Goal: Transaction & Acquisition: Purchase product/service

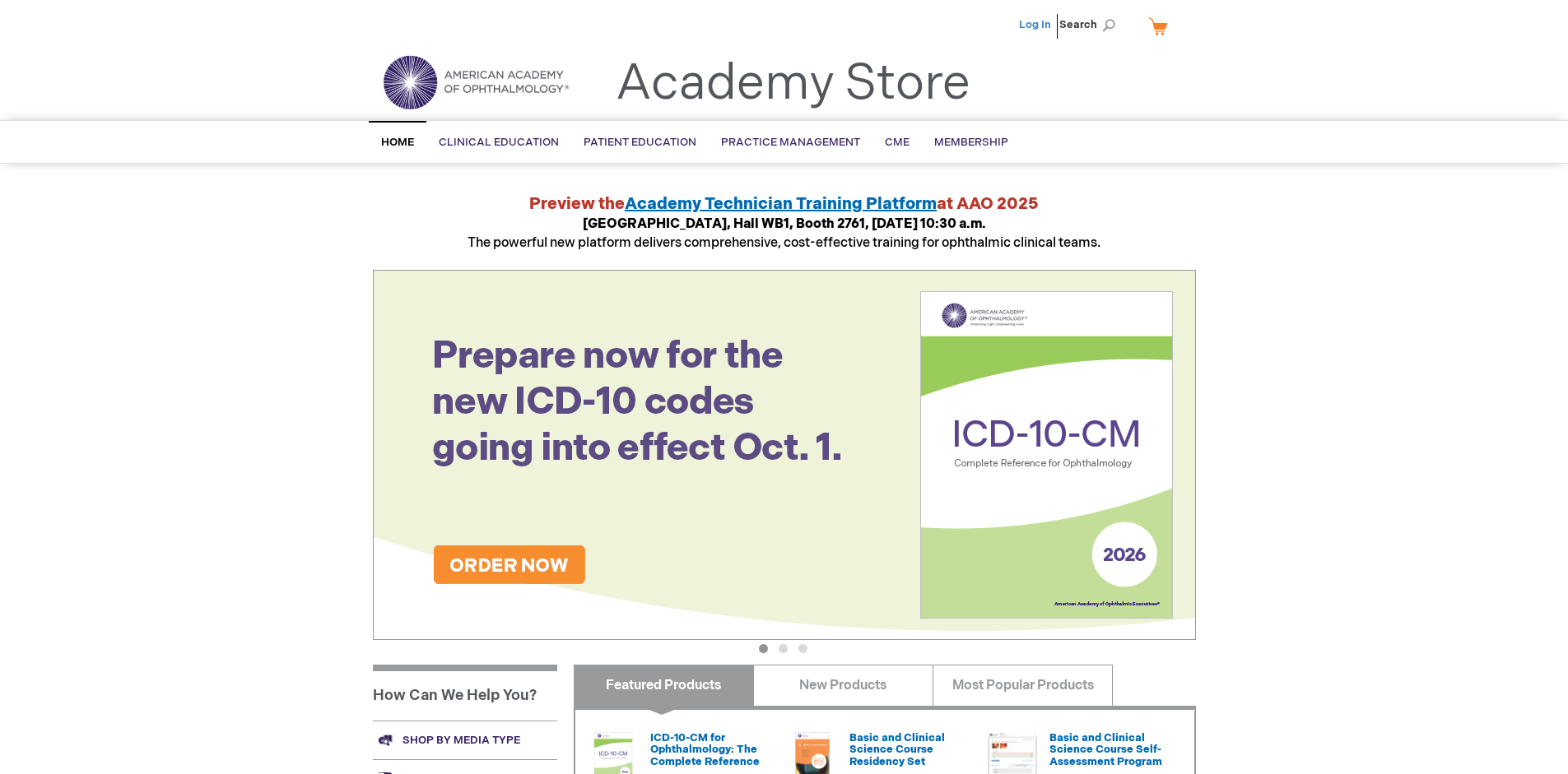
click at [1036, 25] on link "Log In" at bounding box center [1035, 25] width 32 height 13
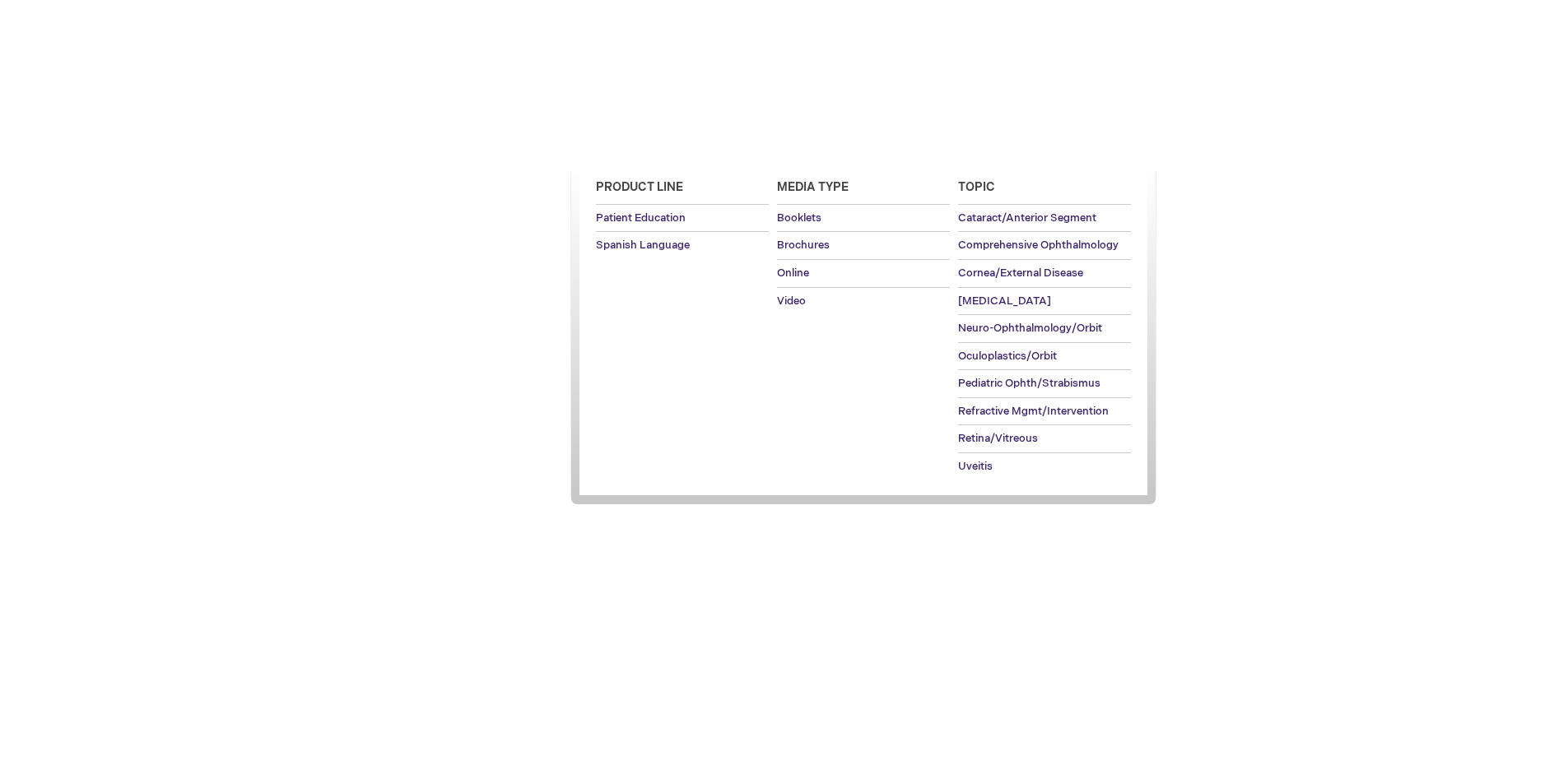
click at [636, 142] on span "Patient Education" at bounding box center [641, 142] width 113 height 13
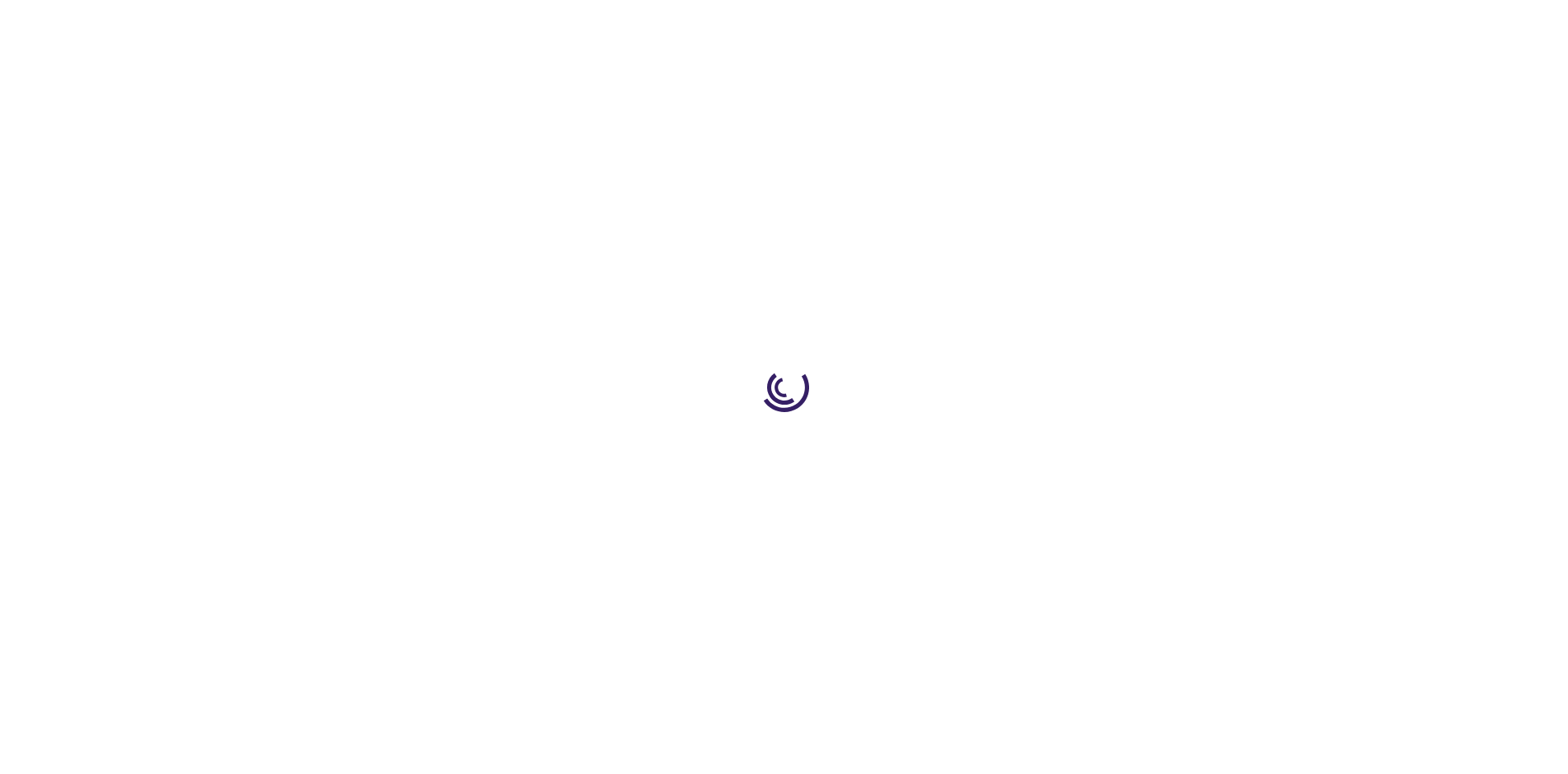
click at [1038, 444] on span "Add to Cart" at bounding box center [1029, 443] width 67 height 16
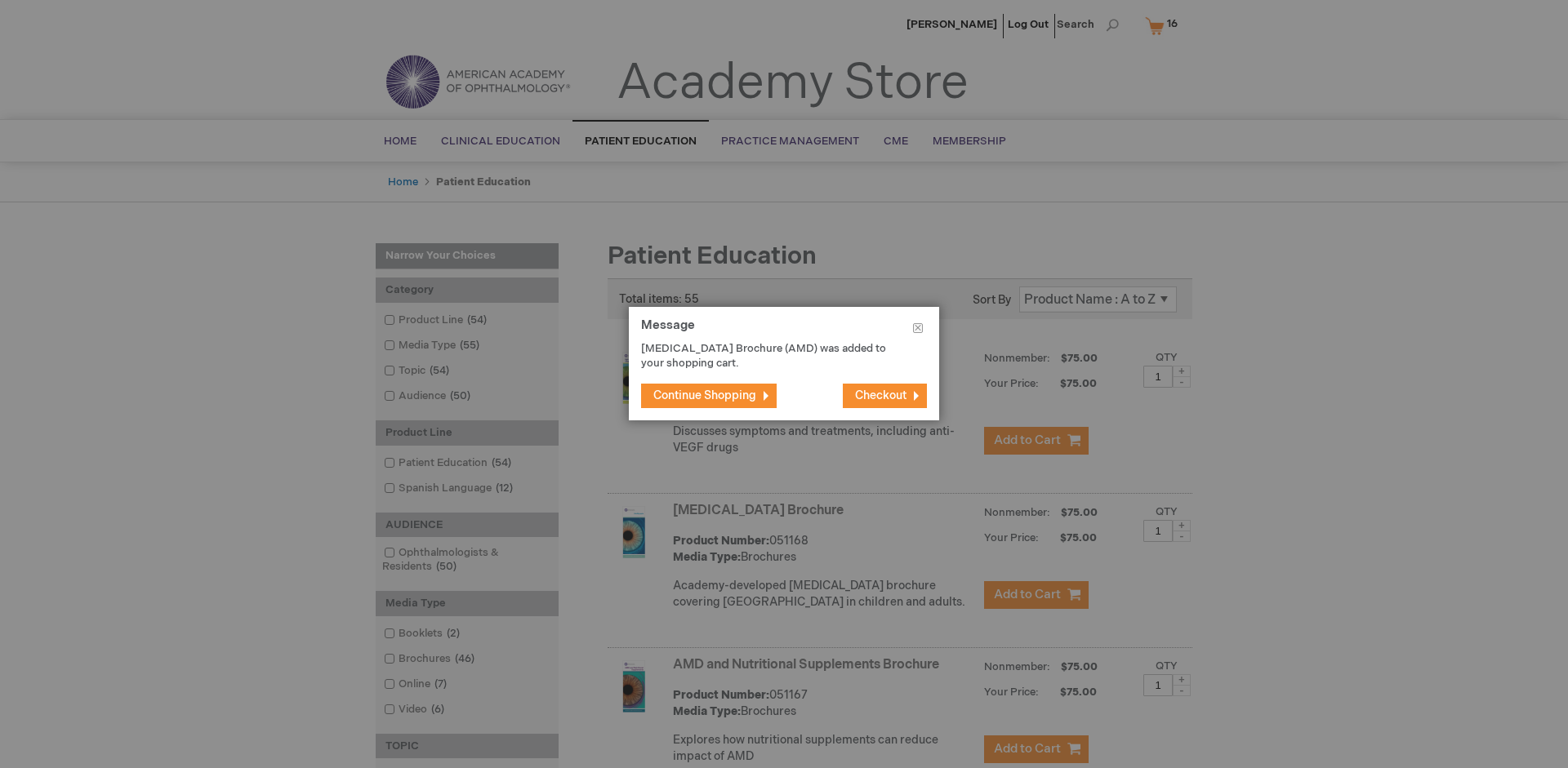
click at [705, 395] on span "Continue Shopping" at bounding box center [705, 395] width 103 height 14
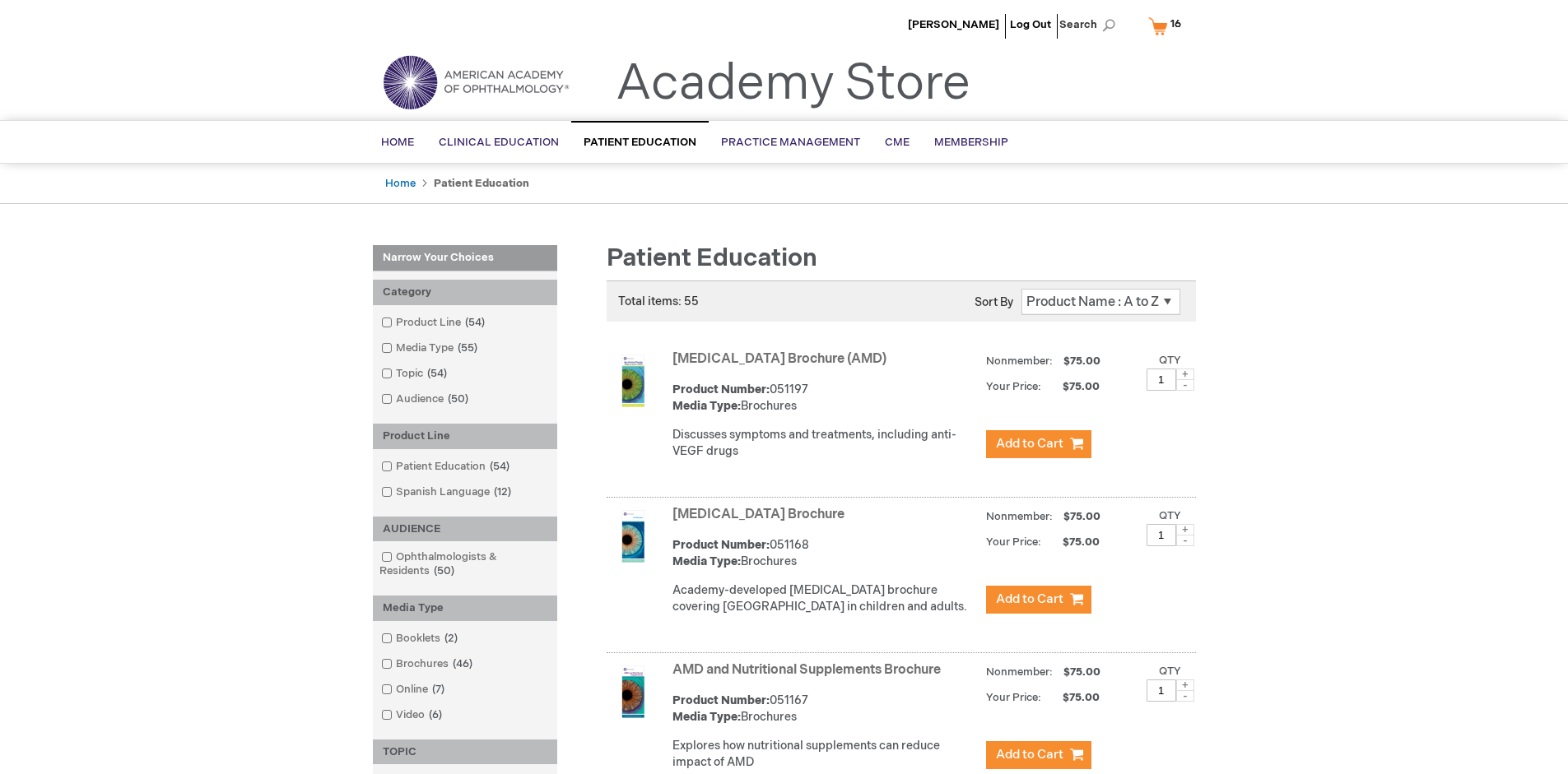
click at [810, 678] on link "AMD and Nutritional Supplements Brochure" at bounding box center [806, 670] width 269 height 16
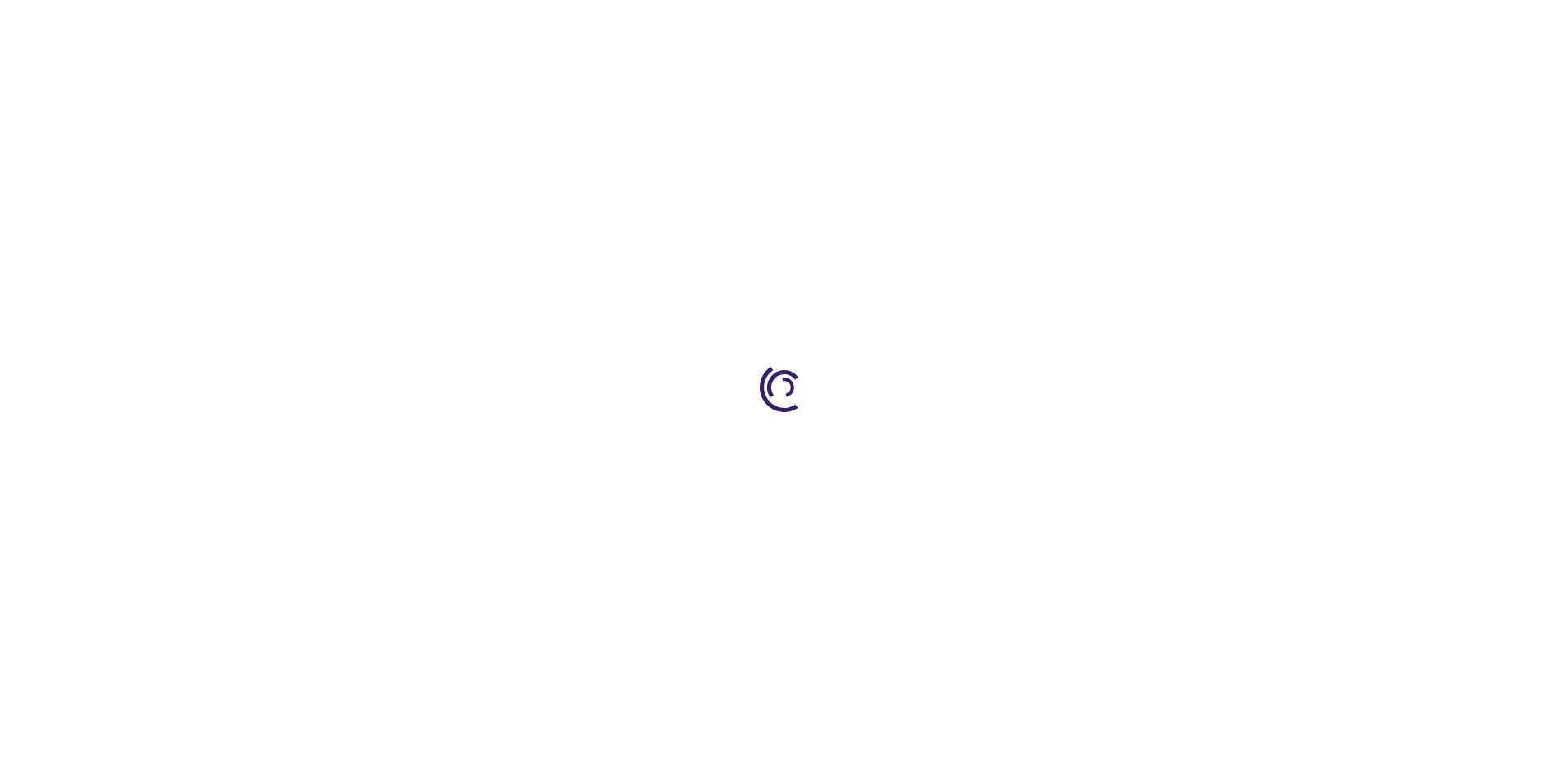
type input "1"
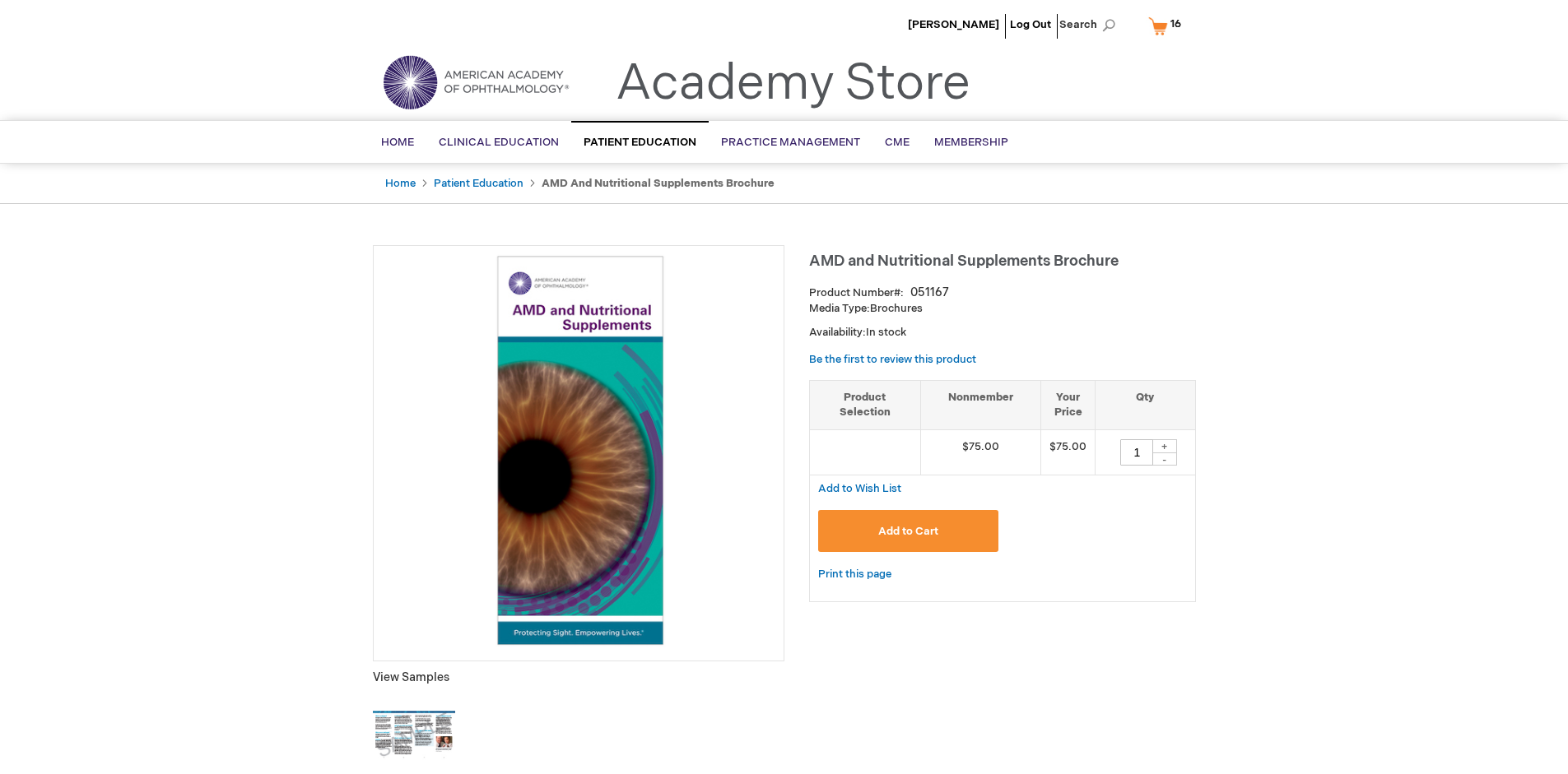
click at [908, 530] on span "Add to Cart" at bounding box center [908, 531] width 60 height 13
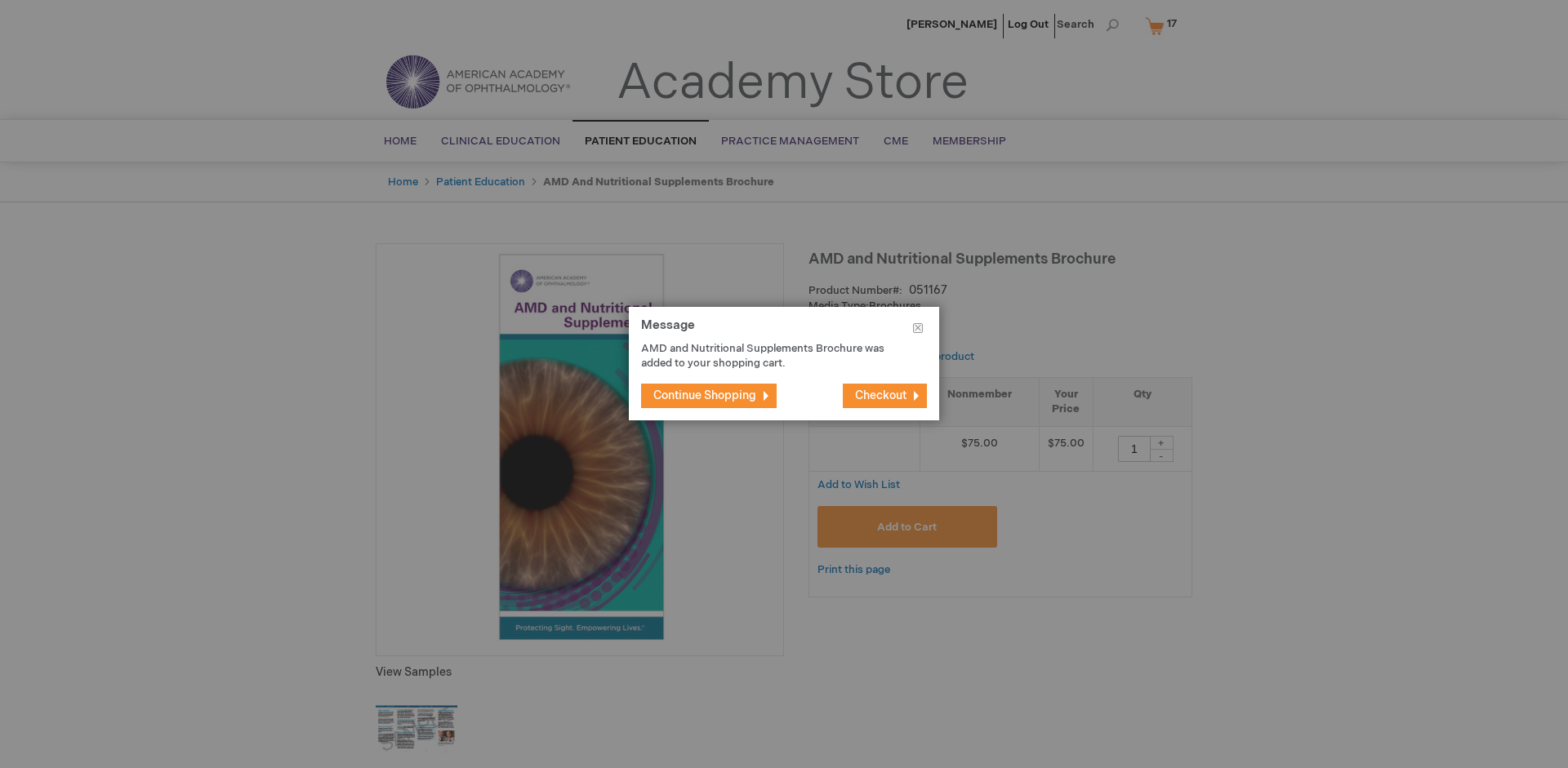
click at [705, 395] on span "Continue Shopping" at bounding box center [705, 395] width 103 height 14
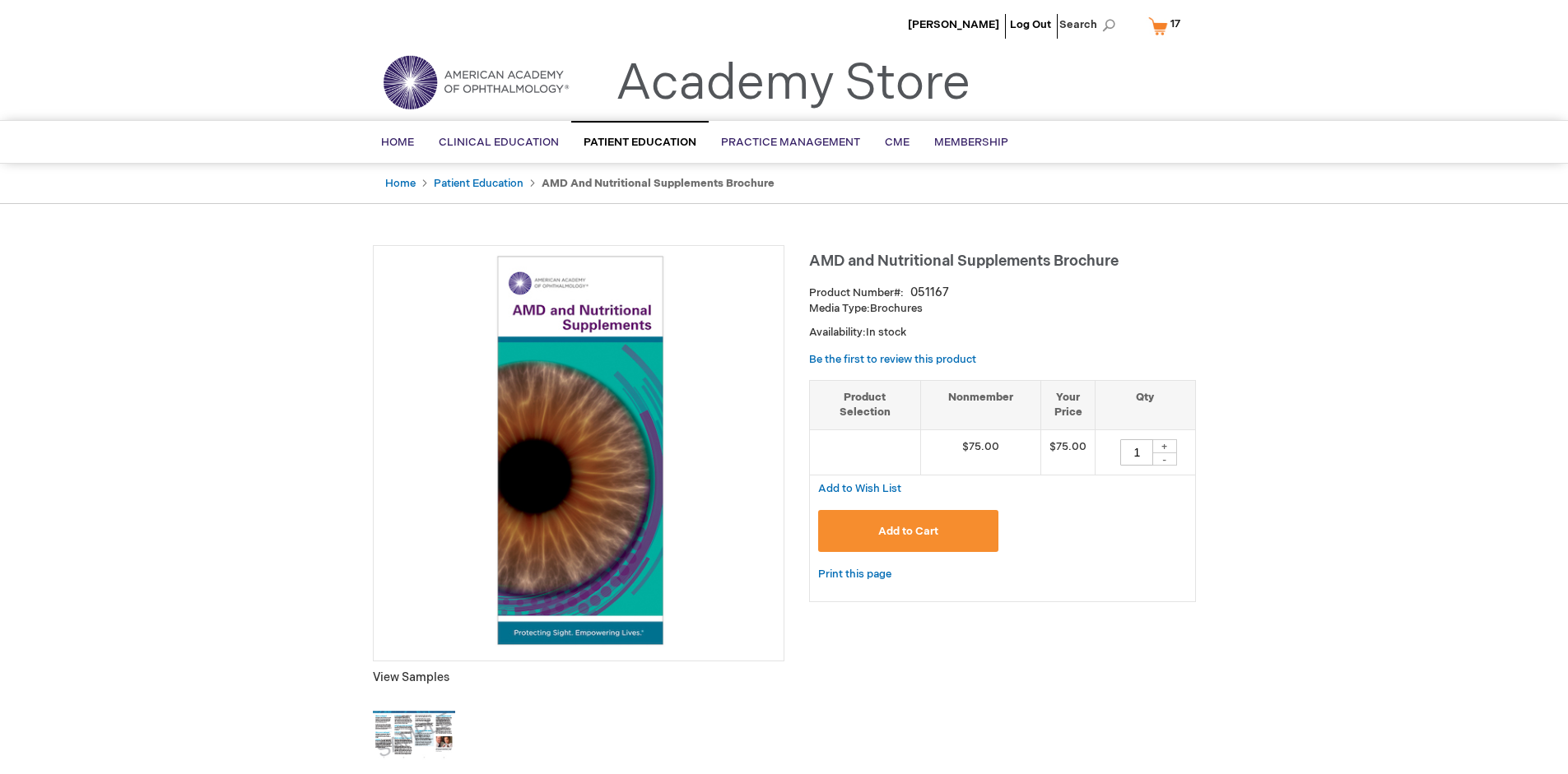
click at [1168, 26] on span "17 17 items" at bounding box center [1175, 24] width 15 height 20
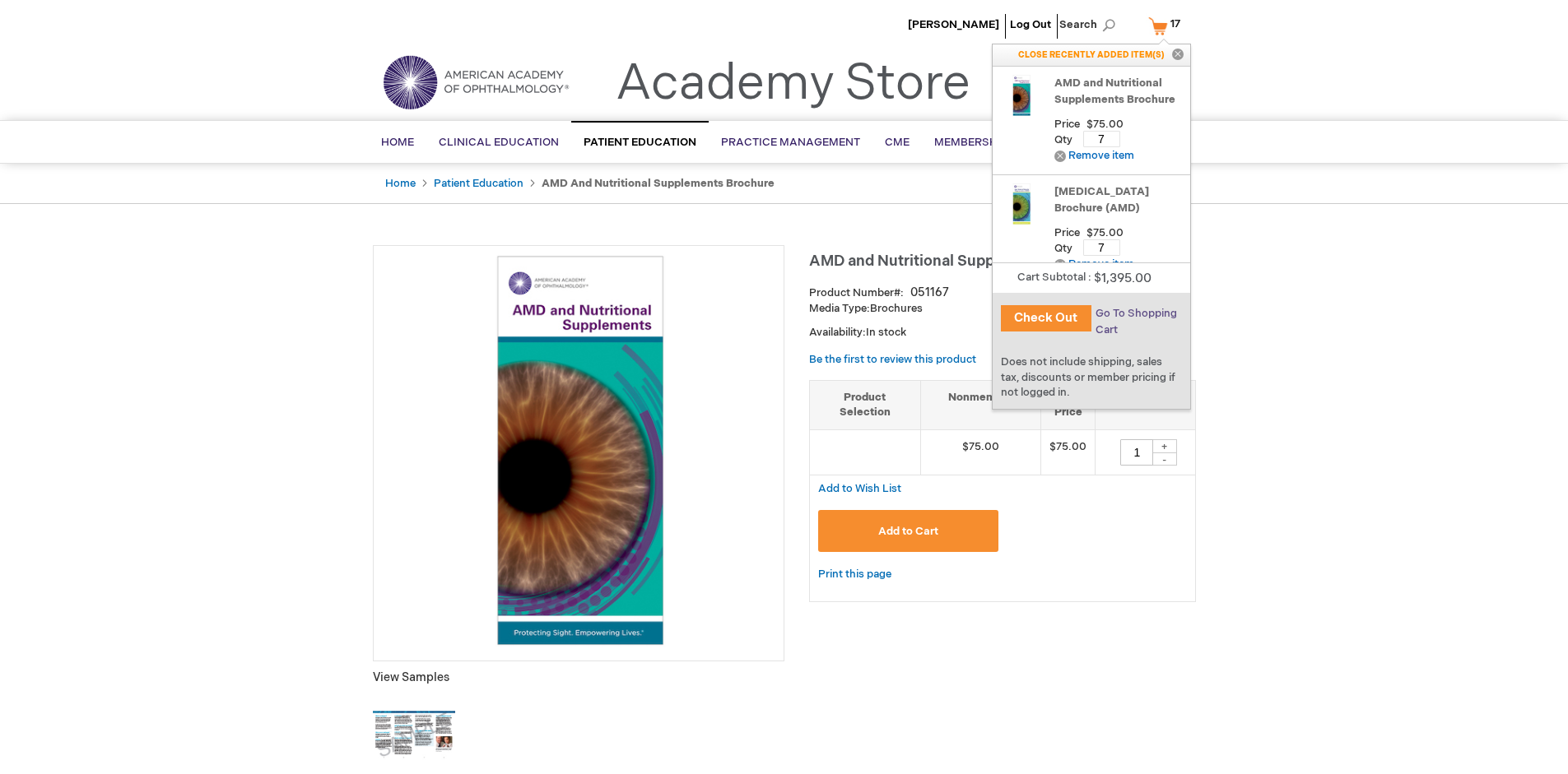
click at [1135, 313] on span "Go To Shopping Cart" at bounding box center [1136, 322] width 82 height 30
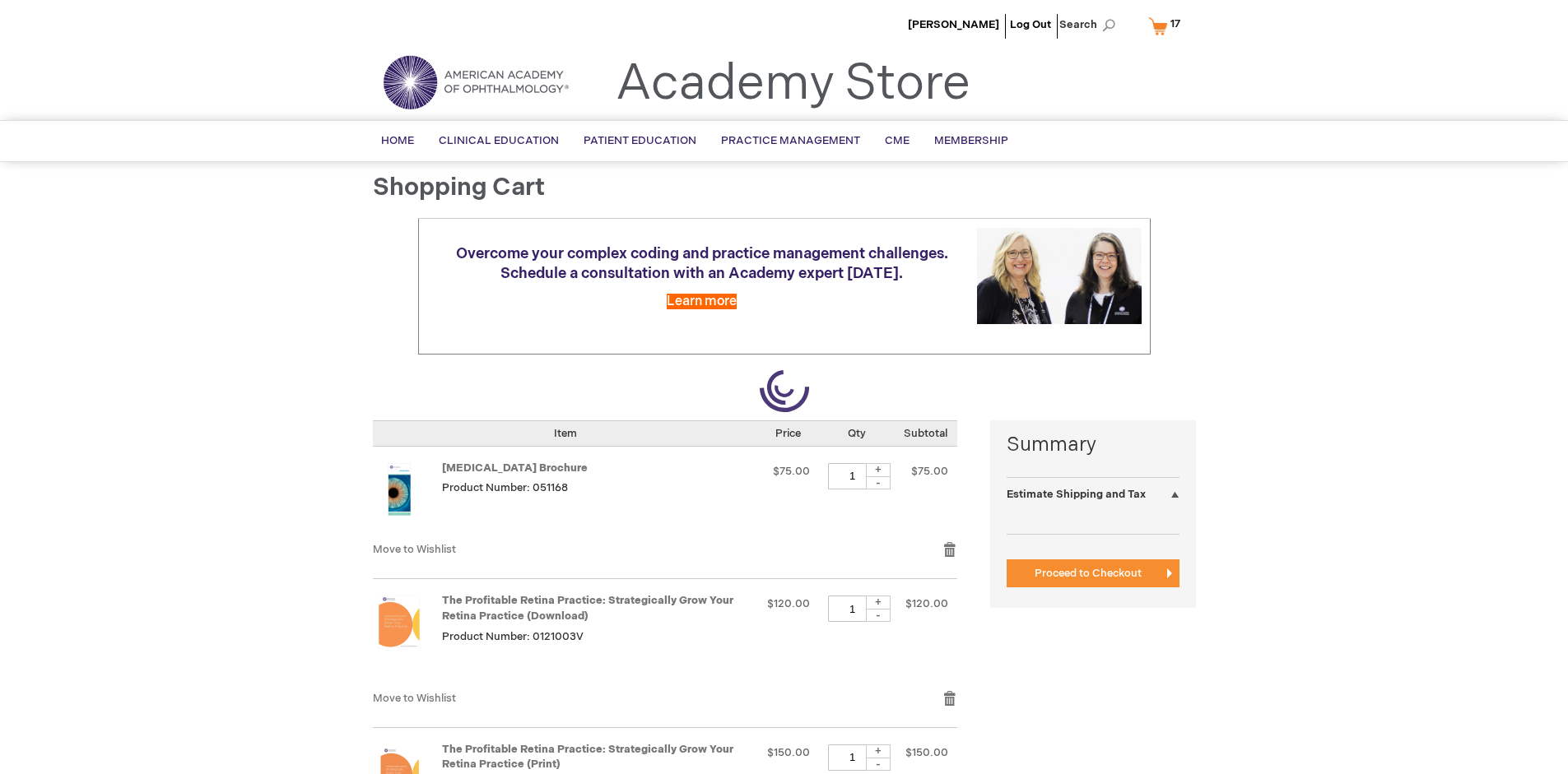
select select "US"
select select "41"
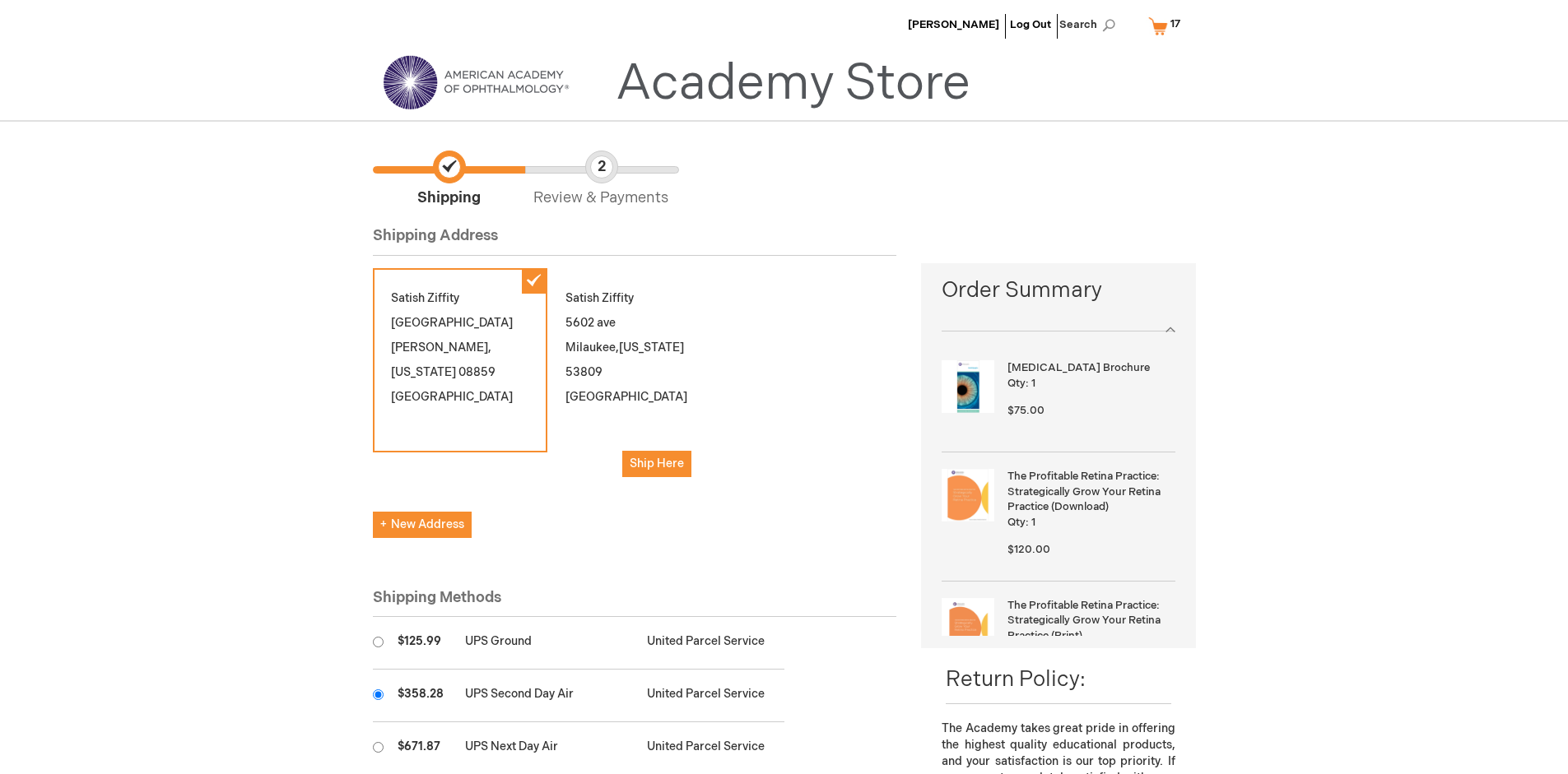
click at [378, 694] on input "radio" at bounding box center [378, 694] width 11 height 11
